Goal: Transaction & Acquisition: Purchase product/service

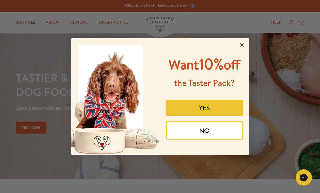
click at [242, 41] on circle "Close dialog" at bounding box center [241, 45] width 9 height 9
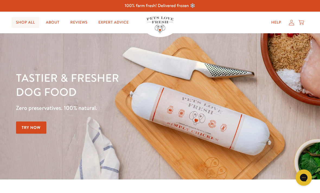
click at [18, 25] on link "Shop All" at bounding box center [26, 22] width 28 height 11
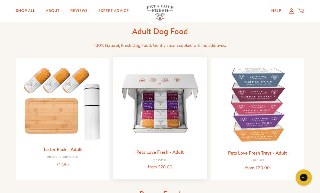
scroll to position [32, 0]
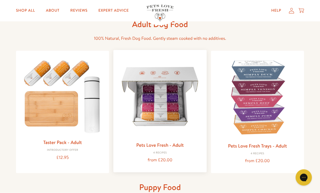
click at [179, 145] on link "Pets Love Fresh - Adult" at bounding box center [159, 145] width 47 height 7
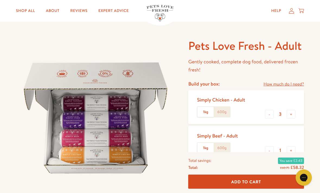
scroll to position [25, 0]
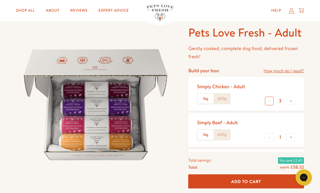
click at [267, 101] on button "-" at bounding box center [269, 101] width 9 height 9
type input "2"
click at [226, 99] on label "600g" at bounding box center [222, 99] width 16 height 10
click at [0, 0] on input "600g" at bounding box center [0, 0] width 0 height 0
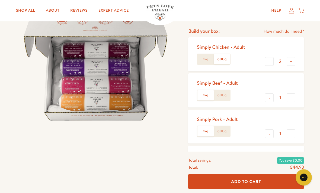
scroll to position [66, 0]
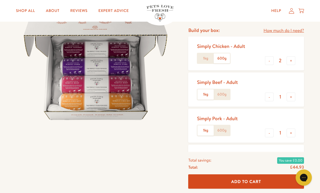
click at [227, 95] on label "600g" at bounding box center [222, 95] width 16 height 10
click at [0, 0] on input "600g" at bounding box center [0, 0] width 0 height 0
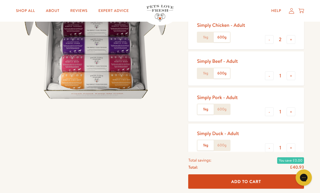
scroll to position [92, 0]
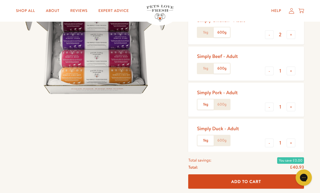
click at [223, 103] on label "600g" at bounding box center [222, 105] width 16 height 10
click at [0, 0] on input "600g" at bounding box center [0, 0] width 0 height 0
click at [222, 138] on label "600g" at bounding box center [222, 141] width 16 height 10
click at [0, 0] on input "600g" at bounding box center [0, 0] width 0 height 0
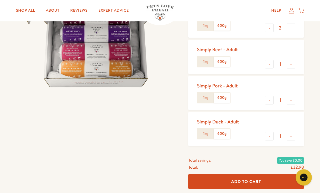
scroll to position [96, 0]
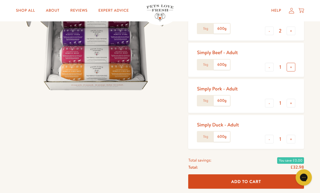
click at [290, 66] on button "+" at bounding box center [291, 67] width 9 height 9
type input "2"
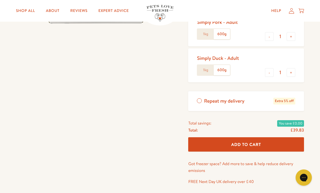
scroll to position [165, 0]
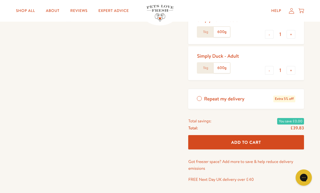
click at [236, 145] on button "Add To Cart" at bounding box center [246, 142] width 116 height 14
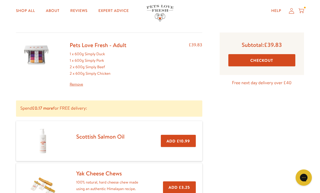
scroll to position [27, 0]
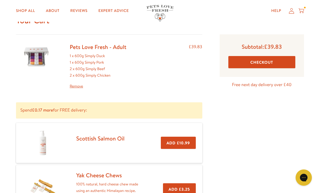
click at [248, 60] on button "Checkout" at bounding box center [261, 62] width 67 height 12
